Goal: Task Accomplishment & Management: Use online tool/utility

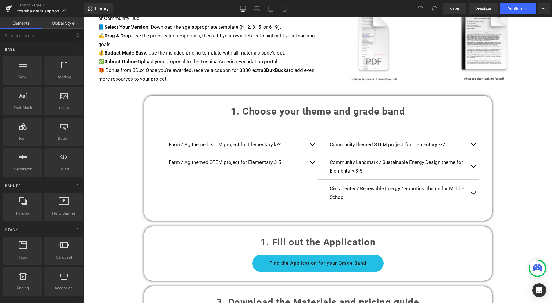
scroll to position [354, 0]
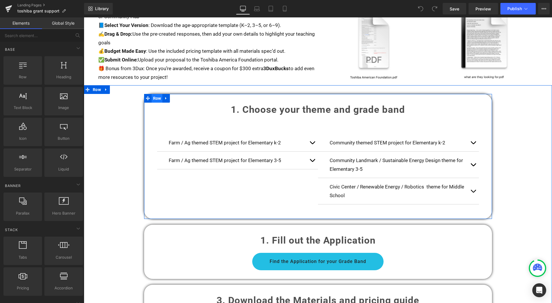
click at [158, 96] on span "Row" at bounding box center [157, 98] width 11 height 9
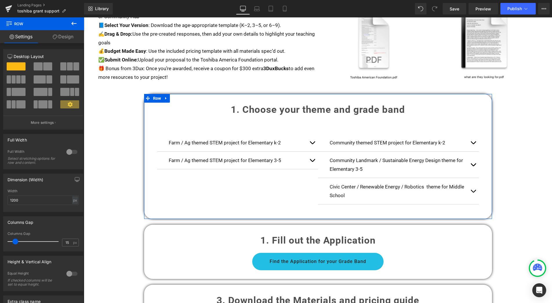
click at [68, 35] on link "Design" at bounding box center [63, 36] width 42 height 13
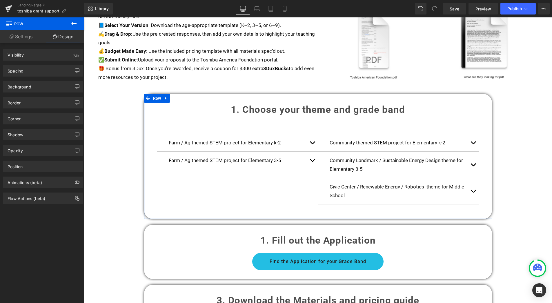
type input "0"
type input "30"
type input "0"
type input "10"
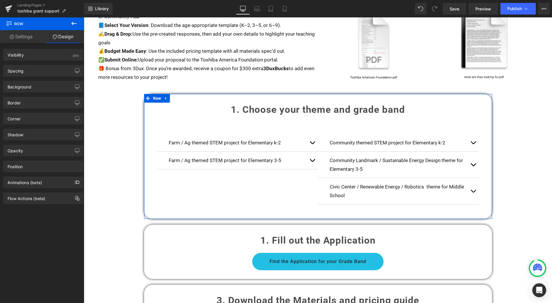
type input "0"
click at [37, 76] on div "Spacing" at bounding box center [42, 70] width 79 height 11
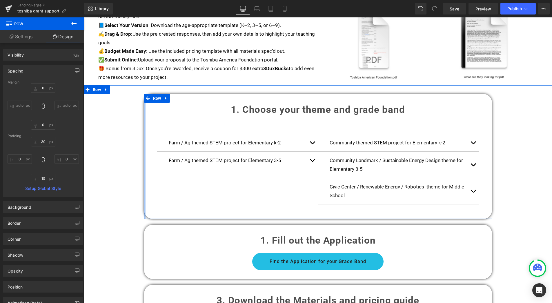
click at [144, 134] on div at bounding box center [144, 156] width 1 height 125
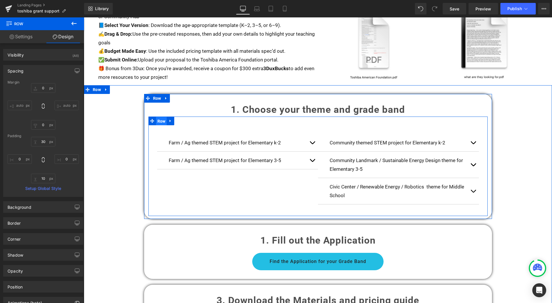
click at [161, 120] on span "Row" at bounding box center [161, 121] width 11 height 9
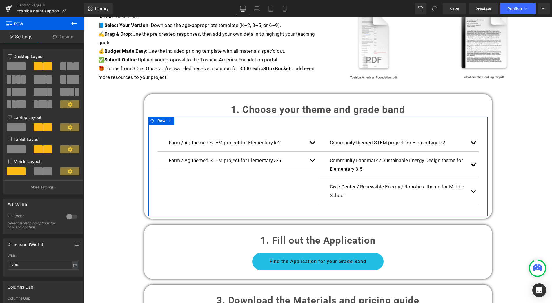
click at [75, 66] on span at bounding box center [76, 66] width 6 height 8
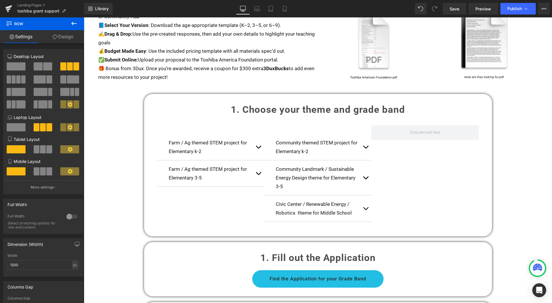
click at [72, 24] on icon at bounding box center [73, 23] width 5 height 3
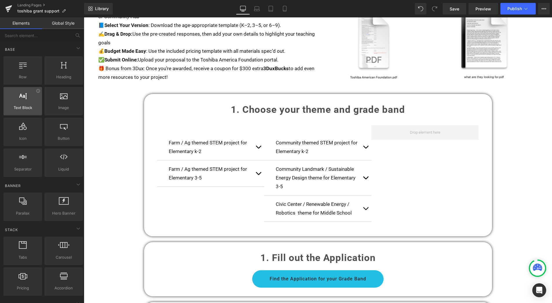
click at [24, 100] on div at bounding box center [22, 98] width 35 height 13
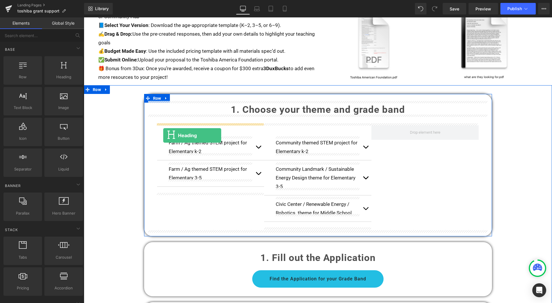
drag, startPoint x: 146, startPoint y: 87, endPoint x: 163, endPoint y: 135, distance: 50.7
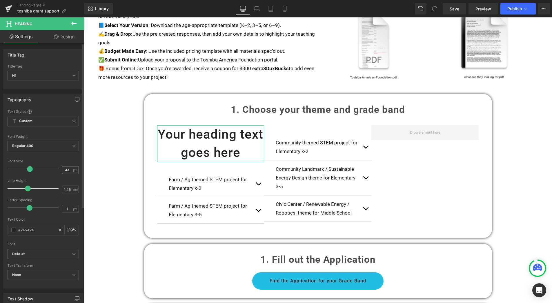
drag, startPoint x: 71, startPoint y: 168, endPoint x: 62, endPoint y: 168, distance: 9.0
click at [62, 168] on div "44 px" at bounding box center [70, 170] width 17 height 8
click at [68, 170] on input "44" at bounding box center [67, 169] width 10 height 7
type input "4"
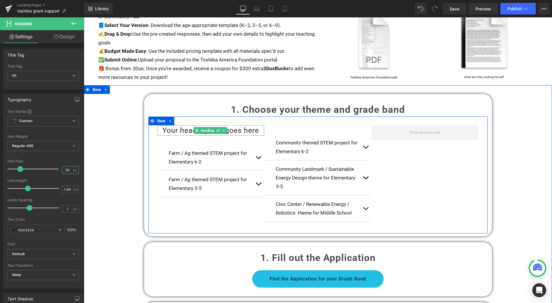
click at [194, 131] on span at bounding box center [197, 130] width 6 height 7
type input "25"
click at [185, 129] on h1 "Your heading text goes here" at bounding box center [210, 130] width 107 height 10
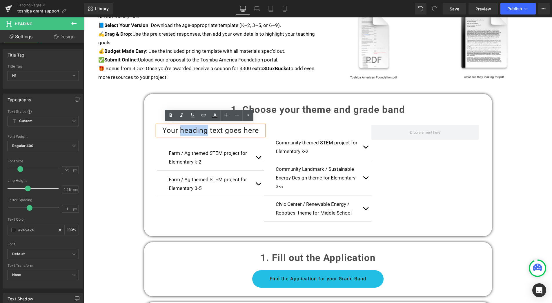
click at [185, 129] on h1 "Your heading text goes here" at bounding box center [210, 130] width 107 height 10
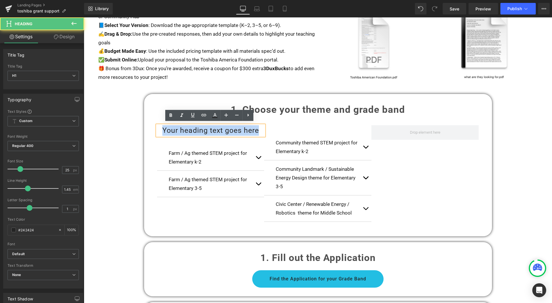
click at [185, 129] on h1 "Your heading text goes here" at bounding box center [210, 130] width 107 height 10
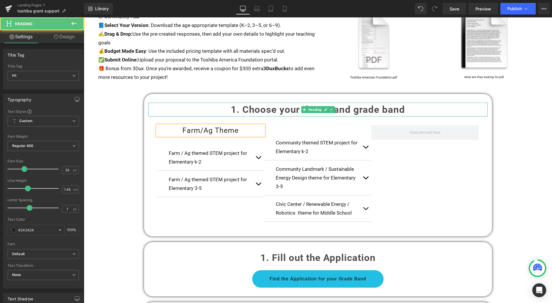
click at [166, 112] on h1 "1. Choose your theme and grade band" at bounding box center [317, 110] width 339 height 14
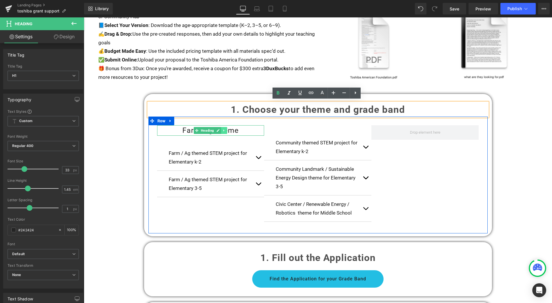
click at [223, 129] on icon at bounding box center [224, 130] width 3 height 3
click at [220, 129] on icon at bounding box center [221, 130] width 3 height 3
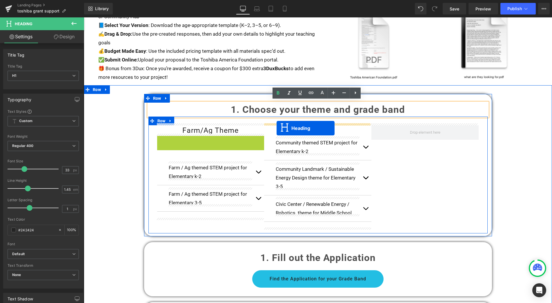
drag, startPoint x: 194, startPoint y: 138, endPoint x: 276, endPoint y: 128, distance: 83.0
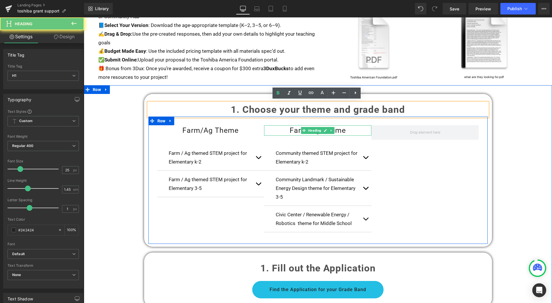
click at [284, 127] on h1 "Farm/Ag Theme" at bounding box center [317, 130] width 107 height 10
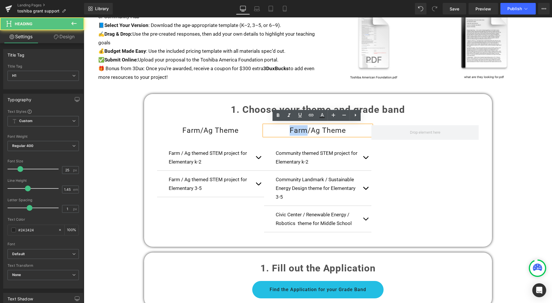
click at [284, 127] on h1 "Farm/Ag Theme" at bounding box center [317, 130] width 107 height 10
click at [321, 128] on h1 "Farm/Ag Theme" at bounding box center [317, 130] width 107 height 10
drag, startPoint x: 318, startPoint y: 128, endPoint x: 285, endPoint y: 128, distance: 33.3
click at [285, 128] on h1 "Farm/Ag Theme" at bounding box center [317, 130] width 107 height 10
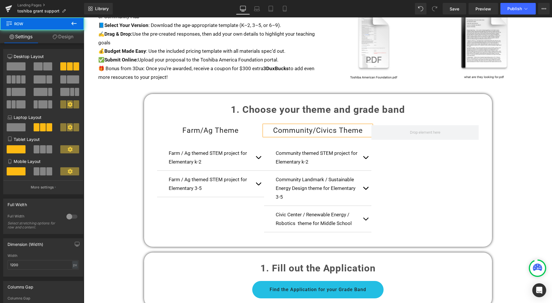
click at [415, 170] on div "Farm/Ag Theme Heading Farm / Ag themed STEM project for Elementary k-2 Text Blo…" at bounding box center [317, 179] width 339 height 127
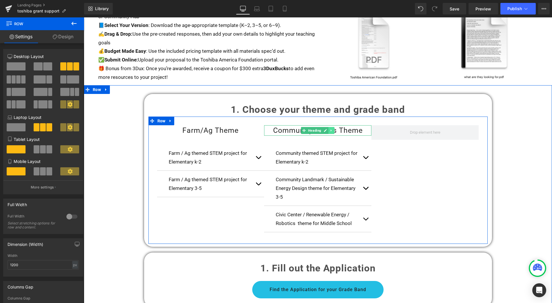
click at [331, 129] on icon at bounding box center [331, 130] width 1 height 2
click at [327, 130] on icon at bounding box center [328, 130] width 3 height 3
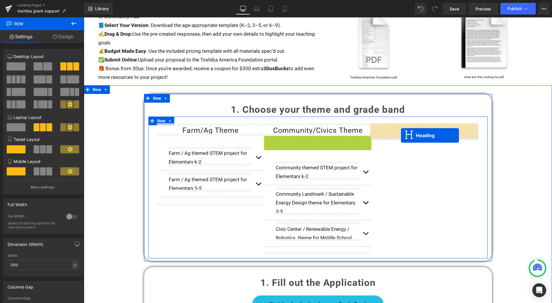
drag, startPoint x: 304, startPoint y: 139, endPoint x: 401, endPoint y: 135, distance: 96.9
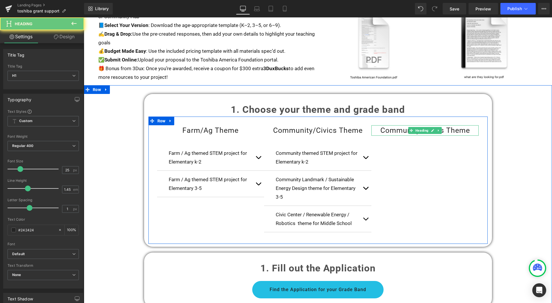
click at [393, 128] on h1 "Community/Civics Theme" at bounding box center [424, 130] width 107 height 10
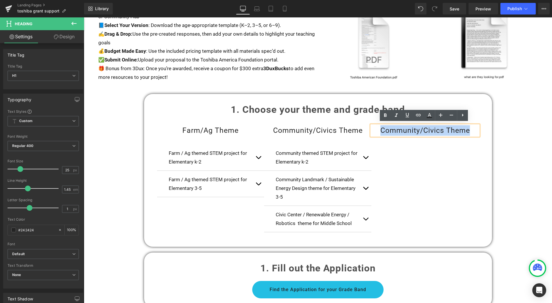
click at [393, 128] on h1 "Community/Civics Theme" at bounding box center [424, 130] width 107 height 10
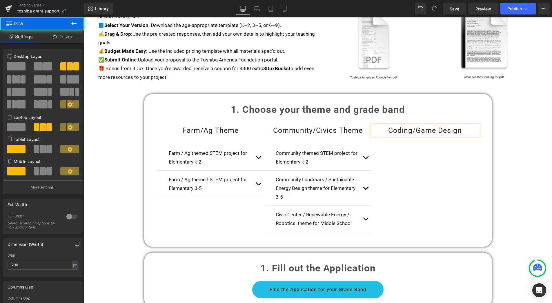
click at [458, 152] on div "Farm/Ag Theme Heading Farm / Ag themed STEM project for Elementary k-2 Text Blo…" at bounding box center [317, 179] width 339 height 127
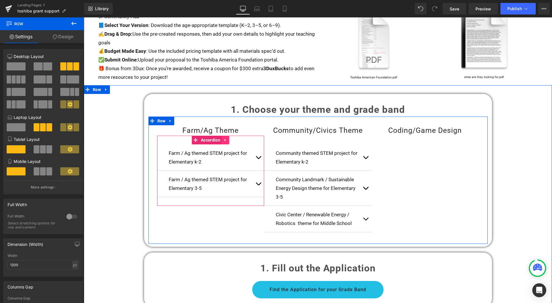
click at [225, 139] on icon at bounding box center [225, 140] width 4 height 4
click at [222, 138] on icon at bounding box center [222, 140] width 4 height 4
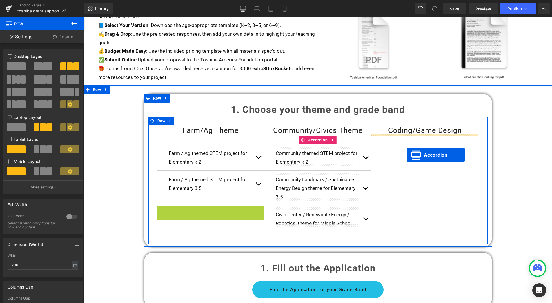
drag, startPoint x: 195, startPoint y: 206, endPoint x: 406, endPoint y: 153, distance: 217.6
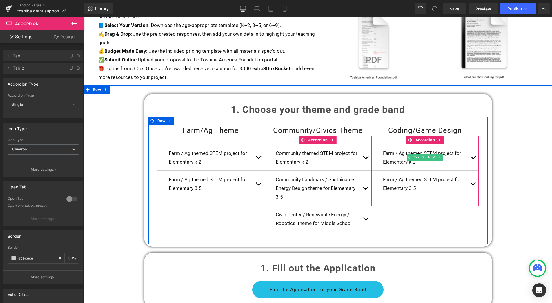
click at [422, 160] on p "Farm / Ag themed STEM project for Elementary k-2" at bounding box center [425, 157] width 84 height 17
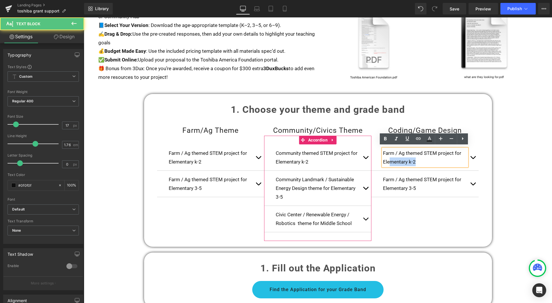
drag, startPoint x: 420, startPoint y: 160, endPoint x: 387, endPoint y: 154, distance: 33.2
click at [387, 154] on p "Farm / Ag themed STEM project for Elementary k-2" at bounding box center [425, 157] width 84 height 17
click at [417, 161] on p "Farm / Ag themed STEM project for Elementary k-2" at bounding box center [425, 157] width 84 height 17
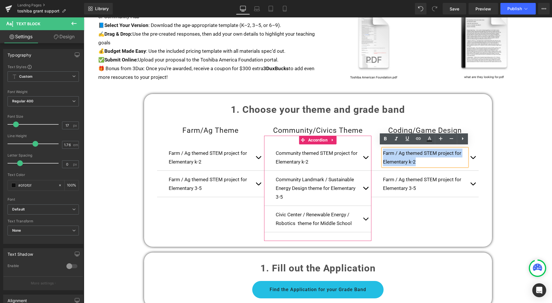
drag, startPoint x: 417, startPoint y: 161, endPoint x: 382, endPoint y: 152, distance: 35.8
click at [383, 152] on p "Farm / Ag themed STEM project for Elementary k-2" at bounding box center [425, 157] width 84 height 17
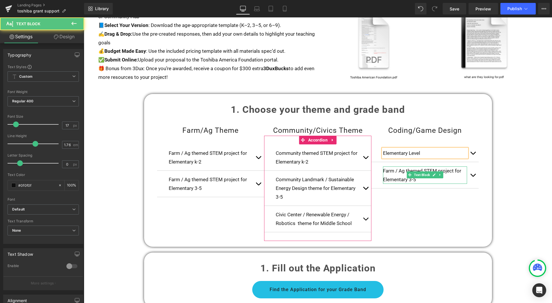
click at [391, 172] on p "Farm / Ag themed STEM project for Elementary 3-5" at bounding box center [425, 174] width 84 height 17
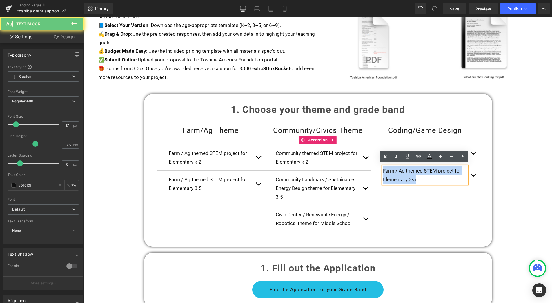
click at [391, 172] on p "Farm / Ag themed STEM project for Elementary 3-5" at bounding box center [425, 174] width 84 height 17
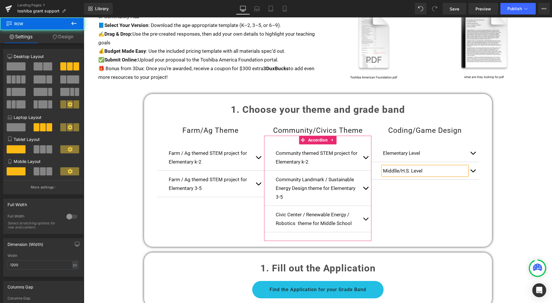
click at [440, 201] on div "Farm/Ag Theme Heading Farm / Ag themed STEM project for Elementary k-2 Text Blo…" at bounding box center [317, 179] width 339 height 127
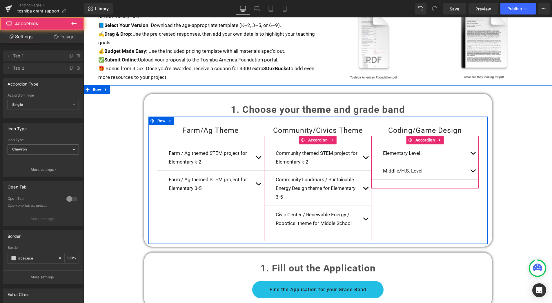
click at [473, 154] on span "button" at bounding box center [473, 154] width 0 height 0
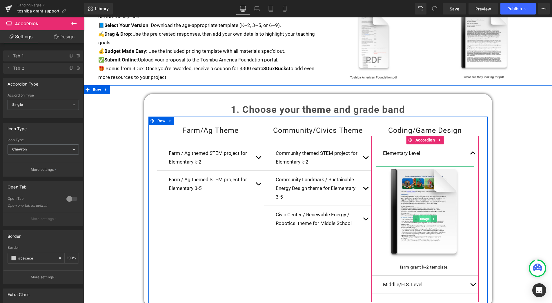
click at [425, 215] on span "Image" at bounding box center [425, 218] width 12 height 7
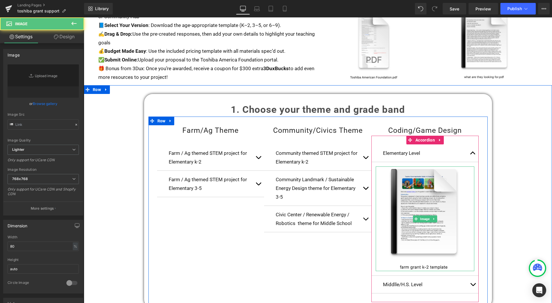
type input "[URL][DOMAIN_NAME]"
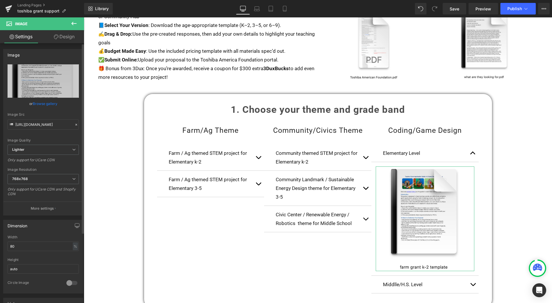
click at [45, 104] on link "Browse gallery" at bounding box center [45, 104] width 25 height 10
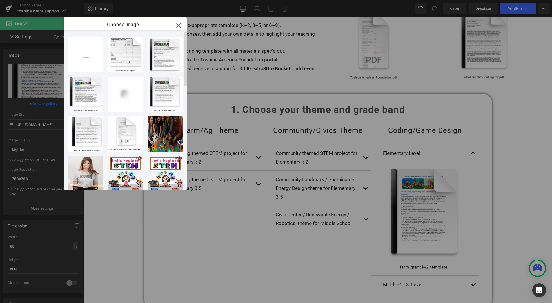
click at [93, 55] on input "file" at bounding box center [85, 54] width 35 height 35
type input "C:\fakepath\Screenshot [DATE] 1.22.37 PM.png"
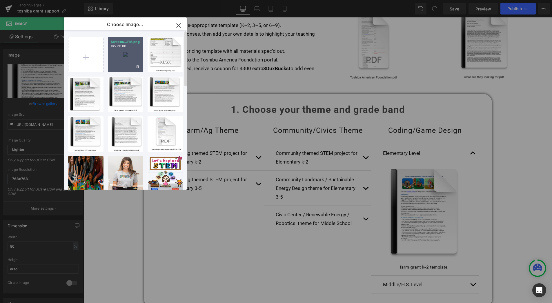
click at [126, 59] on div "Screens...PM.png 165.20 KB" at bounding box center [125, 54] width 35 height 35
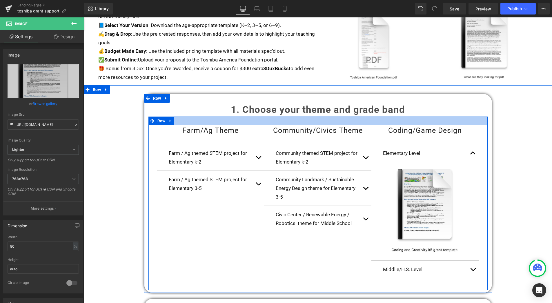
type input "[URL][DOMAIN_NAME]"
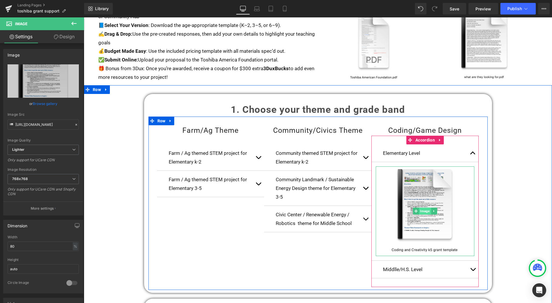
click at [422, 210] on span "Image" at bounding box center [425, 210] width 12 height 7
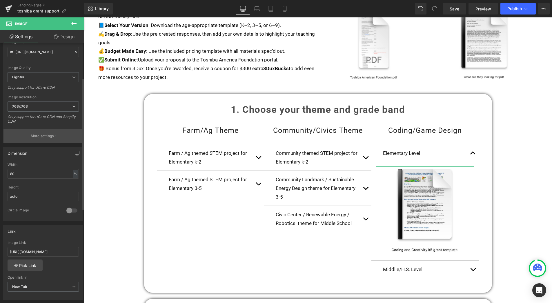
scroll to position [143, 0]
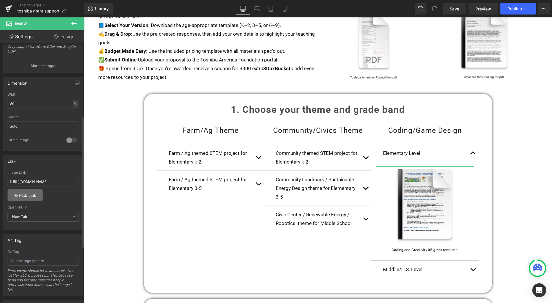
click at [29, 193] on link "Pick Link" at bounding box center [25, 195] width 35 height 12
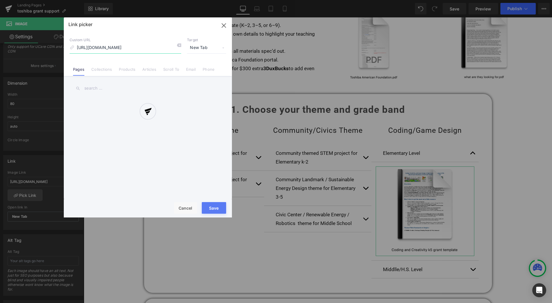
scroll to position [0, 81]
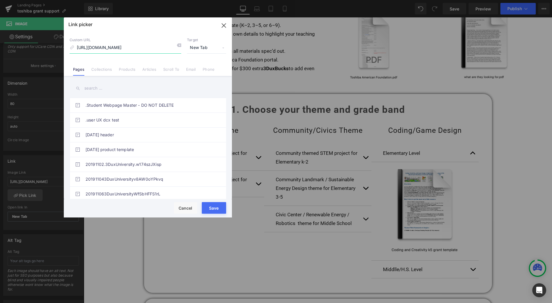
click at [152, 49] on input "[URL][DOMAIN_NAME]" at bounding box center [126, 47] width 112 height 11
paste input "Coding_and_Creativity_k5_grant_template.pdf?v=1756401803"
type input "[URL][DOMAIN_NAME]"
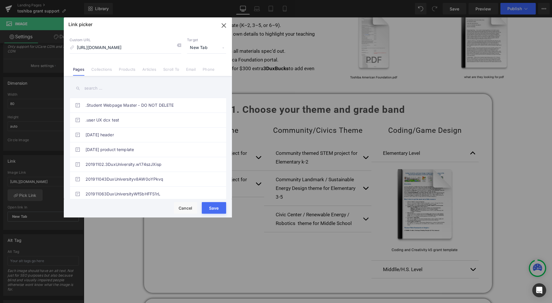
click at [214, 204] on button "Save" at bounding box center [214, 208] width 24 height 12
type input "[URL][DOMAIN_NAME]"
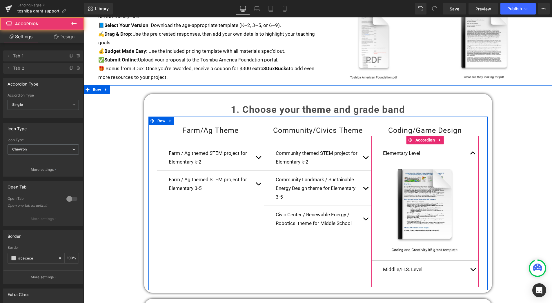
click at [470, 267] on button "button" at bounding box center [473, 268] width 12 height 17
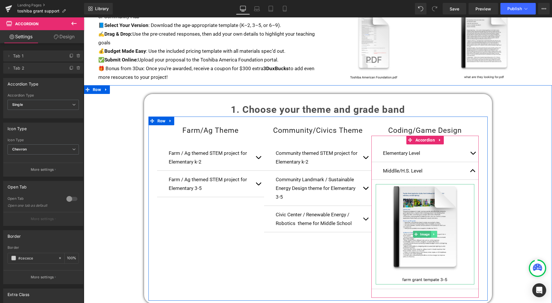
click at [433, 233] on icon at bounding box center [433, 233] width 3 height 3
click at [436, 231] on link at bounding box center [437, 234] width 6 height 7
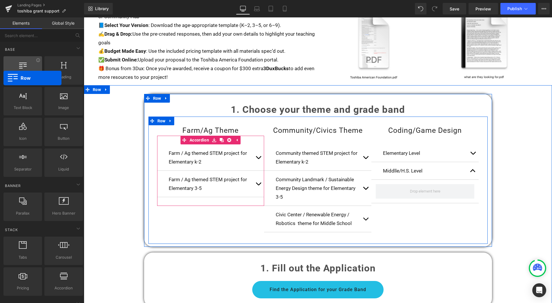
drag, startPoint x: 27, startPoint y: 72, endPoint x: 10, endPoint y: 74, distance: 17.7
click at [9, 74] on div "Row rows, columns, layouts, div" at bounding box center [22, 70] width 39 height 28
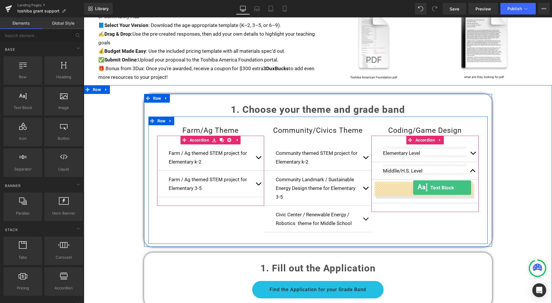
drag, startPoint x: 105, startPoint y: 125, endPoint x: 412, endPoint y: 187, distance: 313.4
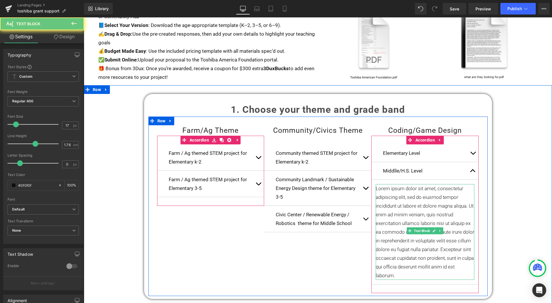
click at [403, 194] on p "Lorem ipsum dolor sit amet, consectetur adipiscing elit, sed do eiusmod tempor …" at bounding box center [424, 232] width 99 height 96
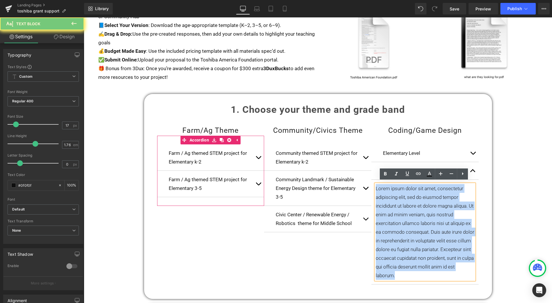
click at [403, 194] on p "Lorem ipsum dolor sit amet, consectetur adipiscing elit, sed do eiusmod tempor …" at bounding box center [424, 232] width 99 height 96
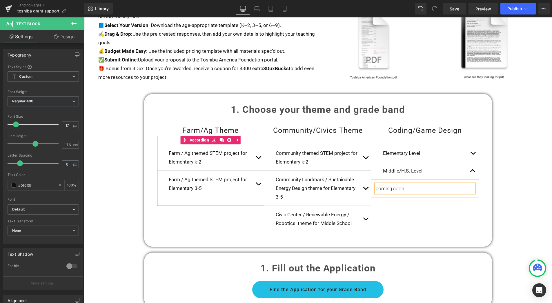
click at [449, 222] on div "Farm/Ag Theme Heading Farm / Ag themed STEM project for Elementary k-2 Text Blo…" at bounding box center [317, 179] width 339 height 127
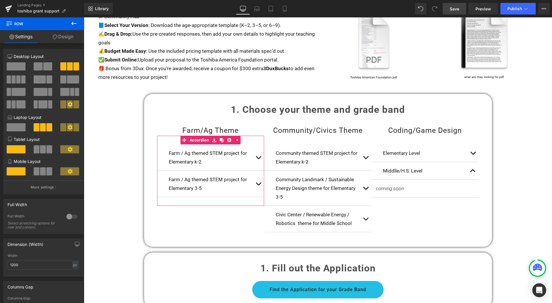
click at [458, 10] on span "Save" at bounding box center [454, 9] width 10 height 6
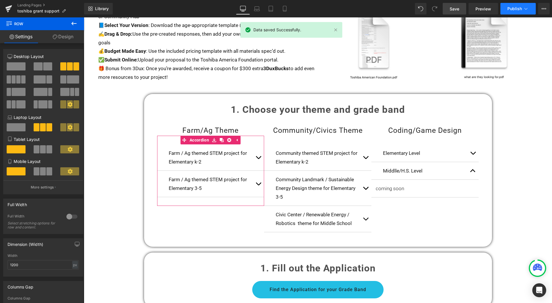
click at [514, 8] on span "Publish" at bounding box center [514, 8] width 14 height 5
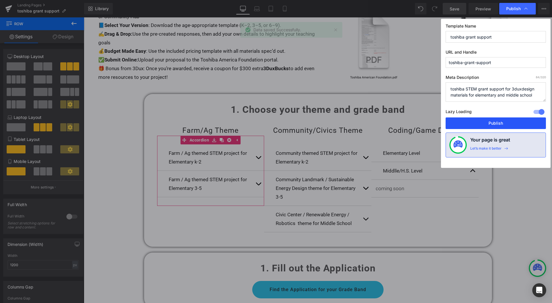
click at [499, 120] on button "Publish" at bounding box center [495, 123] width 100 height 12
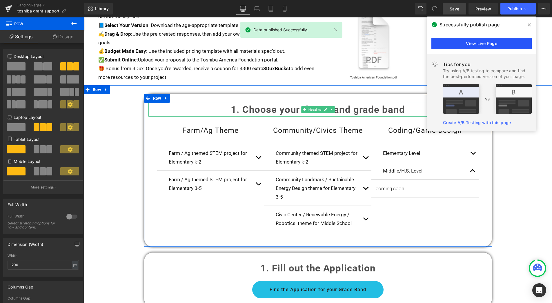
click at [472, 43] on link "View Live Page" at bounding box center [481, 44] width 100 height 12
